Goal: Task Accomplishment & Management: Manage account settings

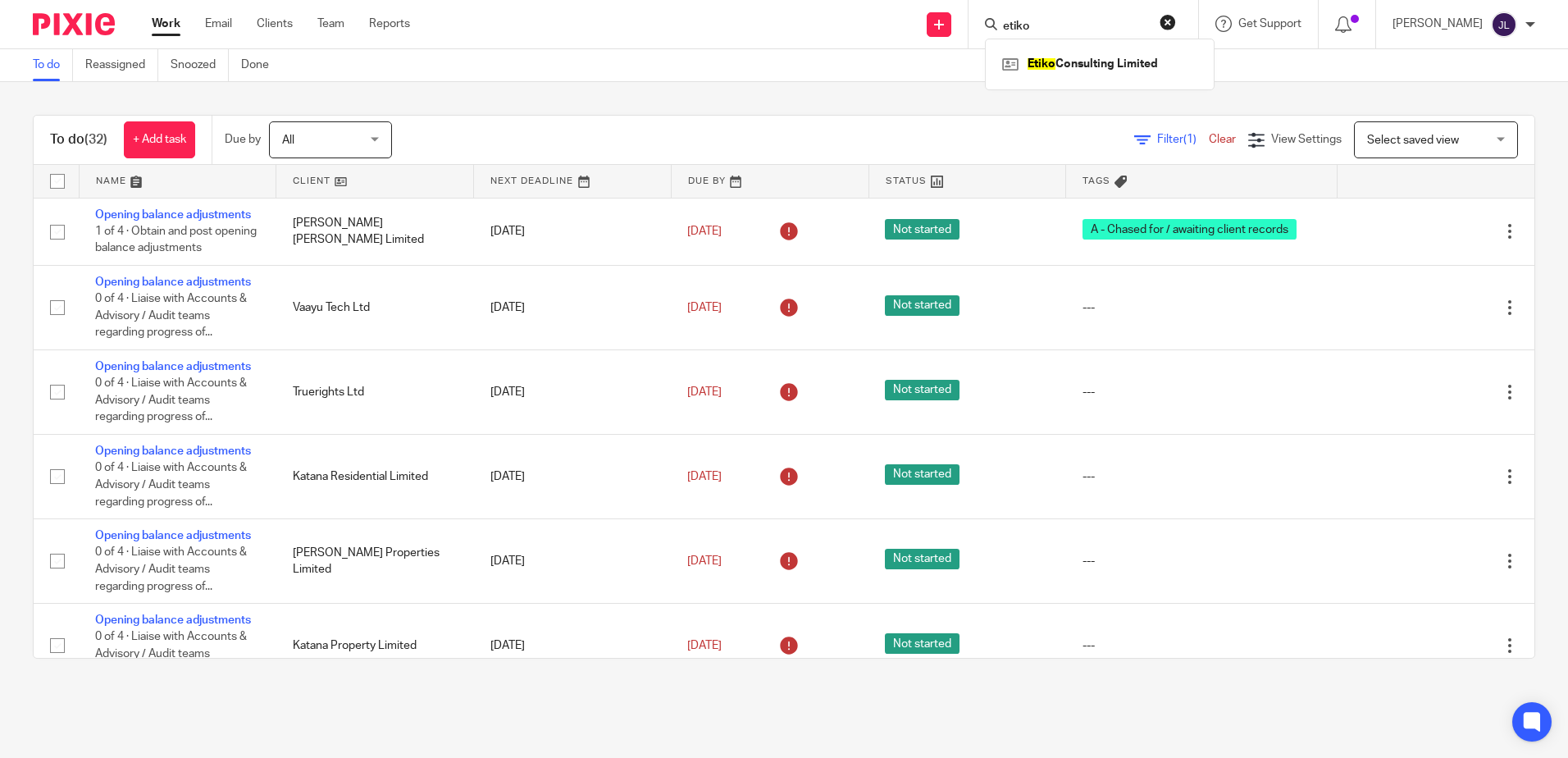
click at [1198, 22] on div "etiko Etiko Consulting Limited" at bounding box center [1083, 24] width 229 height 49
click at [1176, 18] on button "reset" at bounding box center [1168, 21] width 17 height 17
click at [1060, 33] on input "Search" at bounding box center [1074, 26] width 147 height 15
type input "tecsi"
click at [863, 79] on div "To do Reassigned Snoozed Done" at bounding box center [784, 65] width 1568 height 33
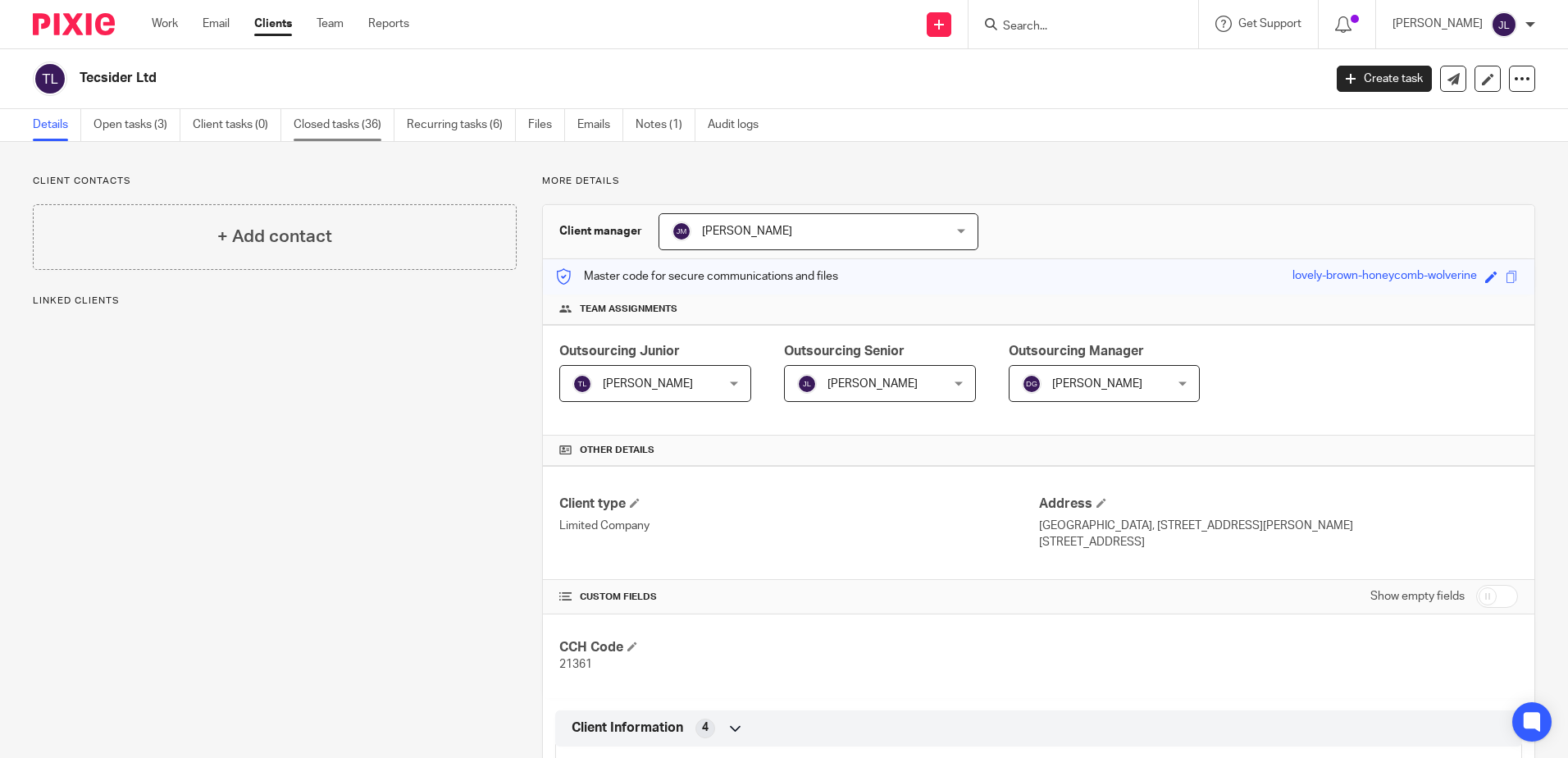
click at [337, 132] on link "Closed tasks (36)" at bounding box center [343, 125] width 101 height 32
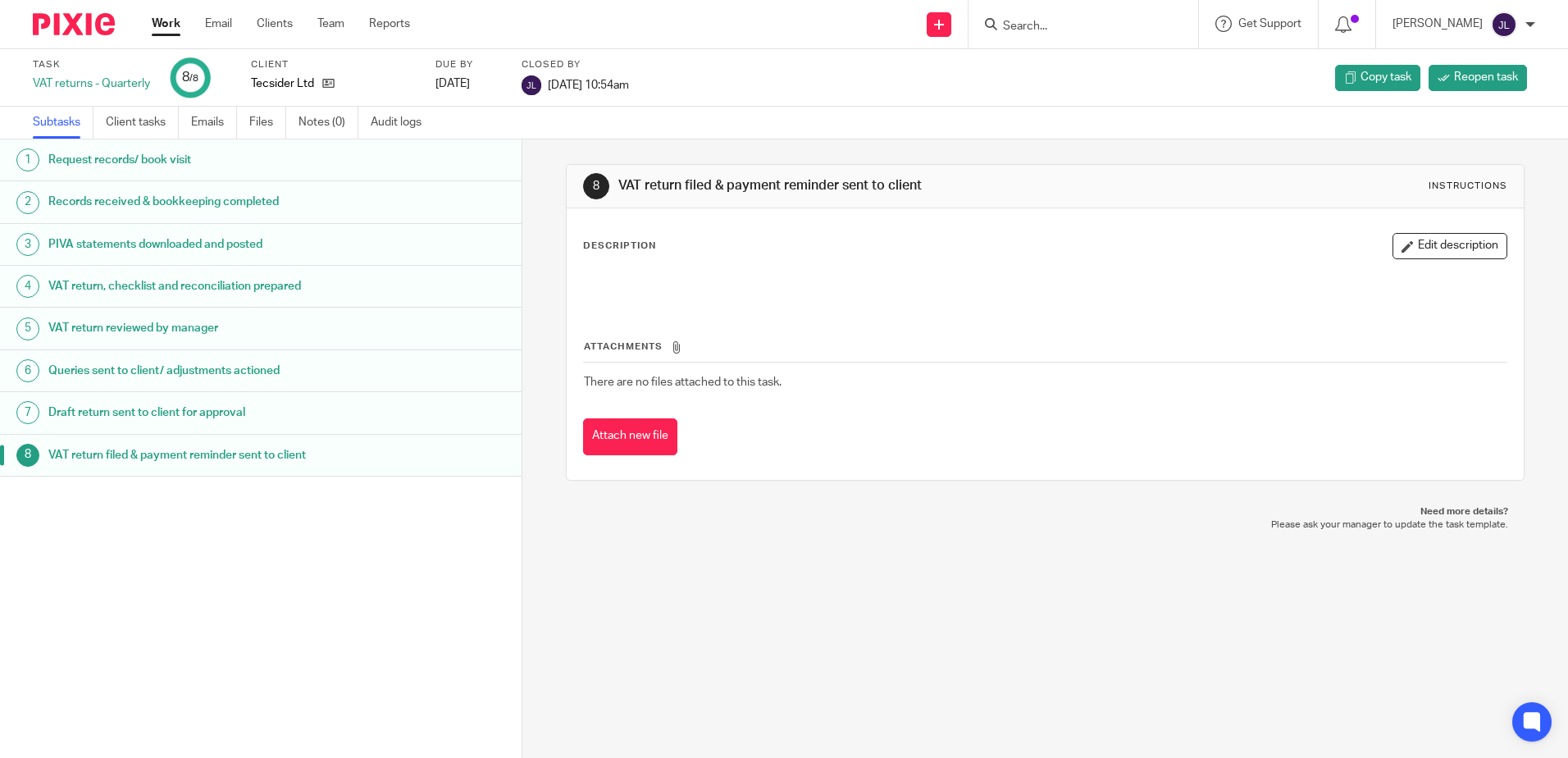
click at [353, 367] on div "Queries sent to client/ adjustments actioned" at bounding box center [277, 370] width 458 height 24
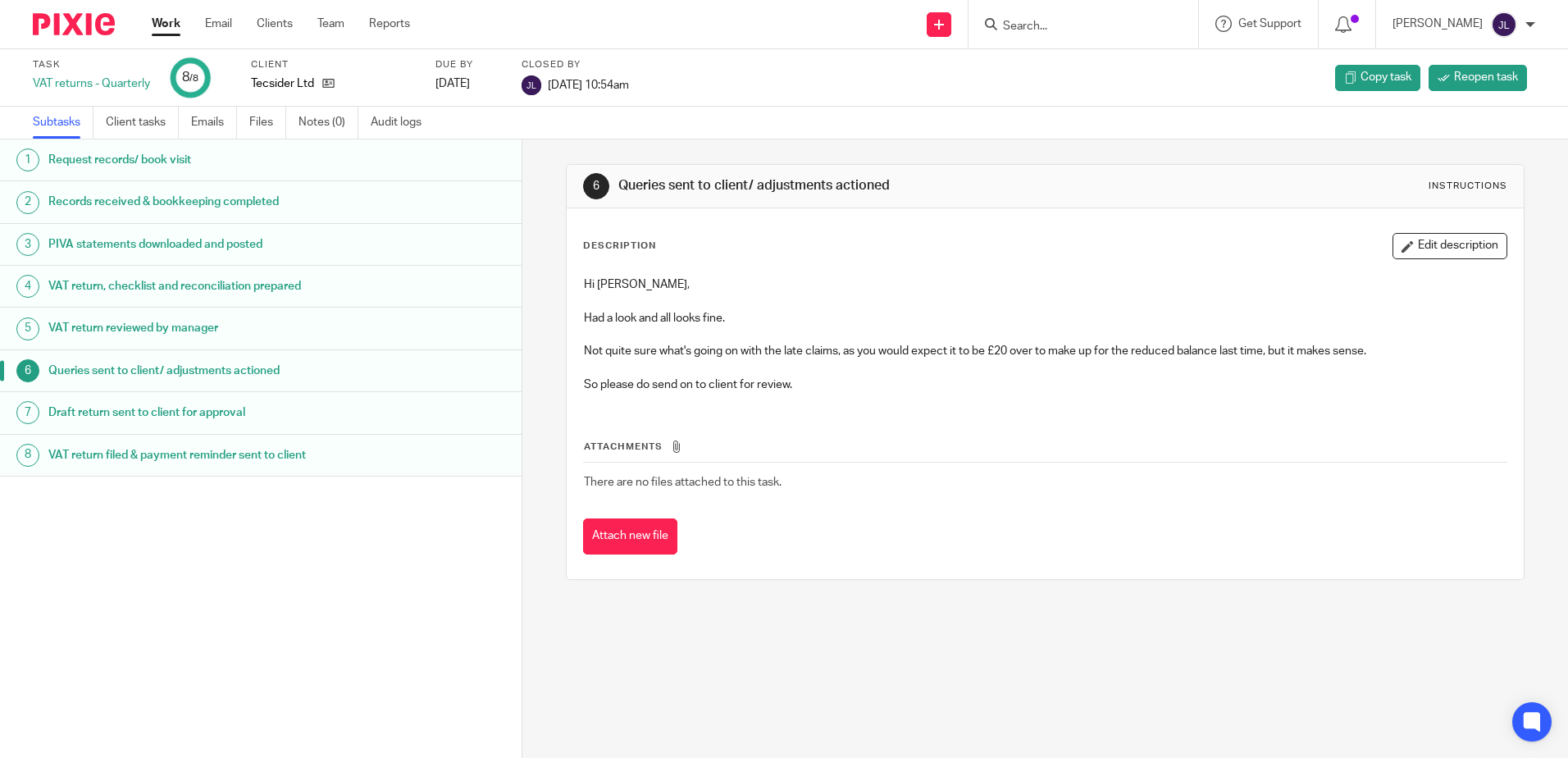
click at [281, 328] on h1 "VAT return reviewed by manager" at bounding box center [201, 328] width 305 height 24
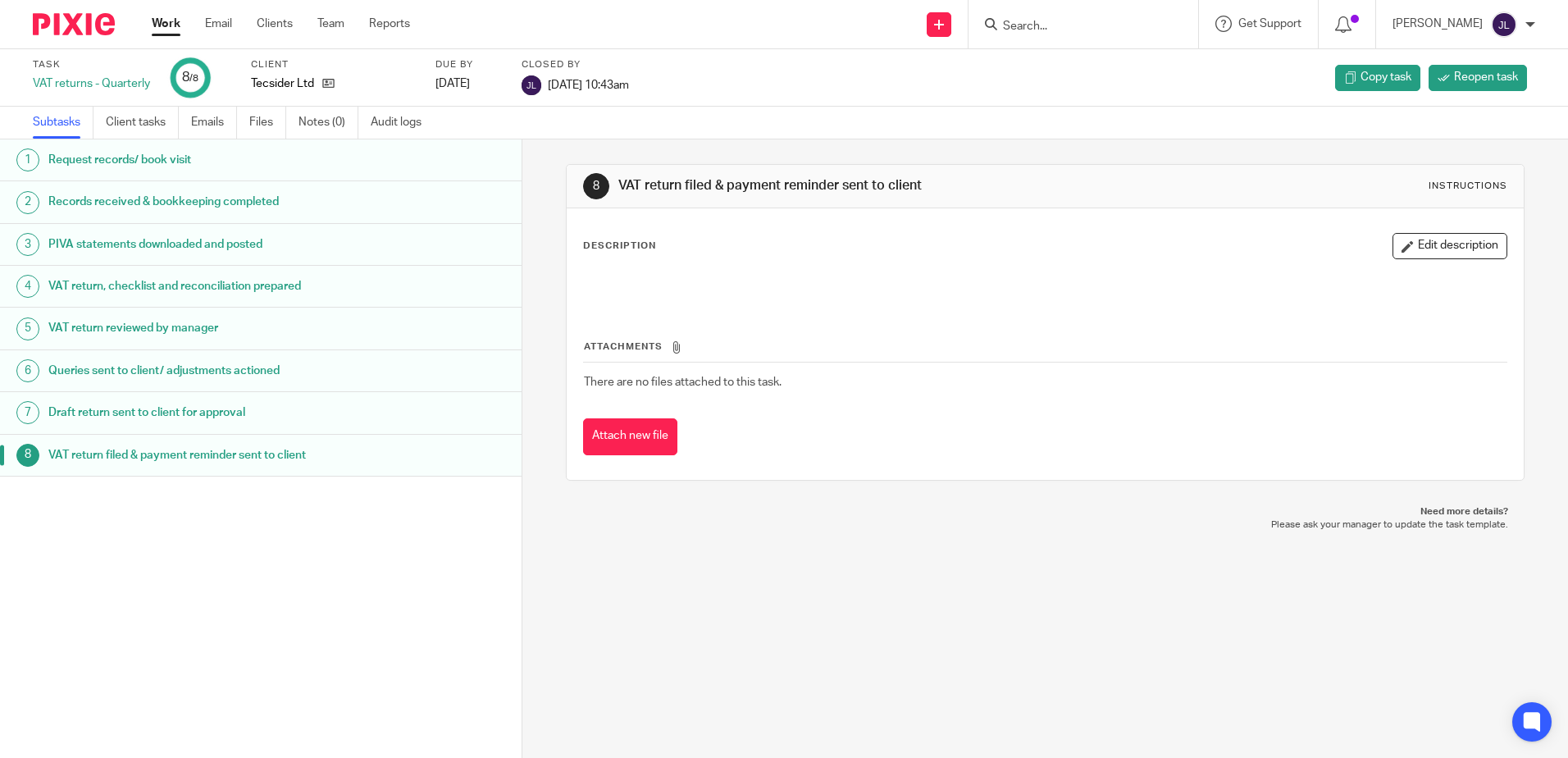
click at [341, 371] on h1 "Queries sent to client/ adjustments actioned" at bounding box center [201, 370] width 305 height 24
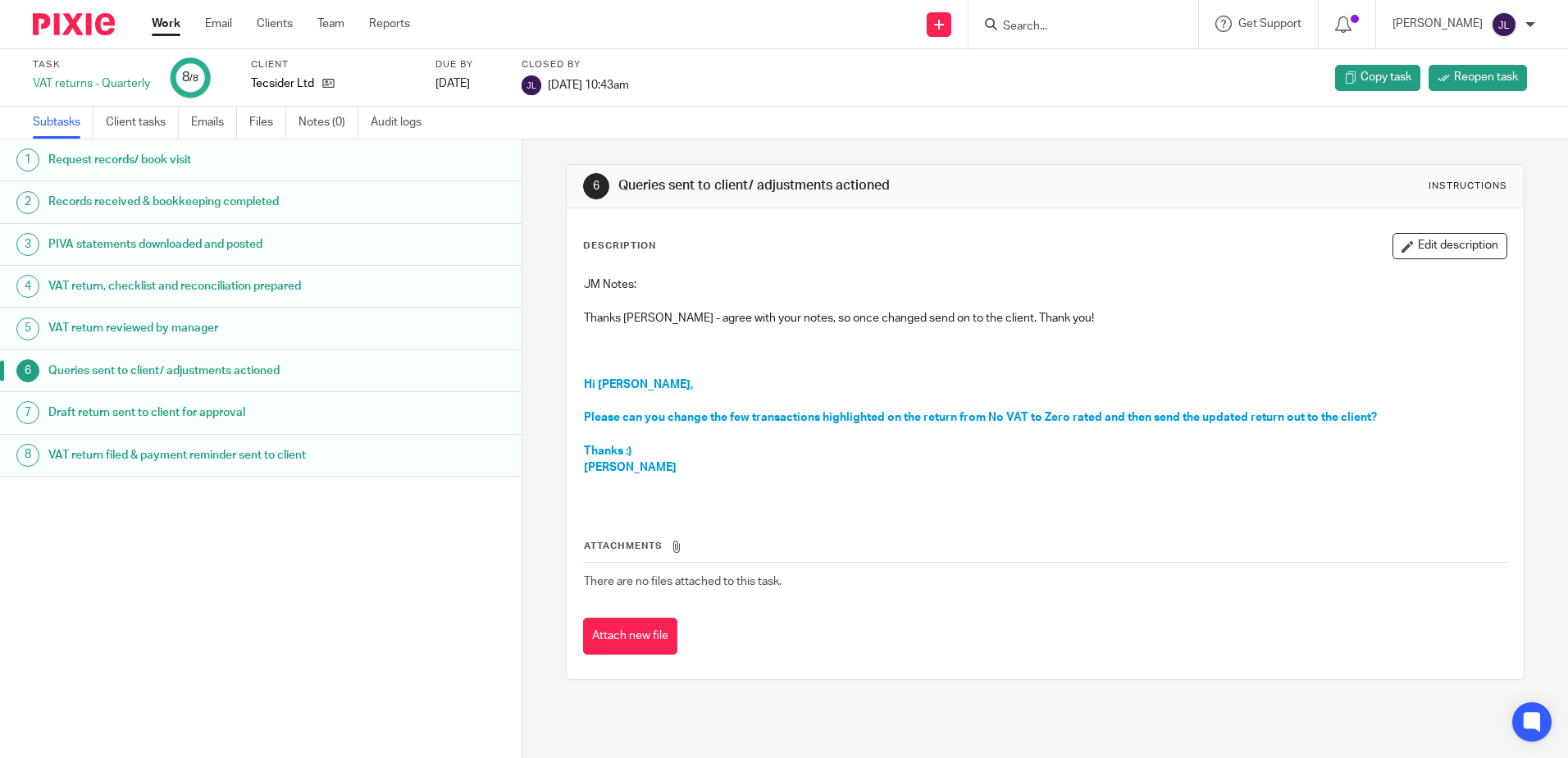
click at [240, 328] on h1 "VAT return reviewed by manager" at bounding box center [201, 328] width 305 height 24
